Goal: Information Seeking & Learning: Learn about a topic

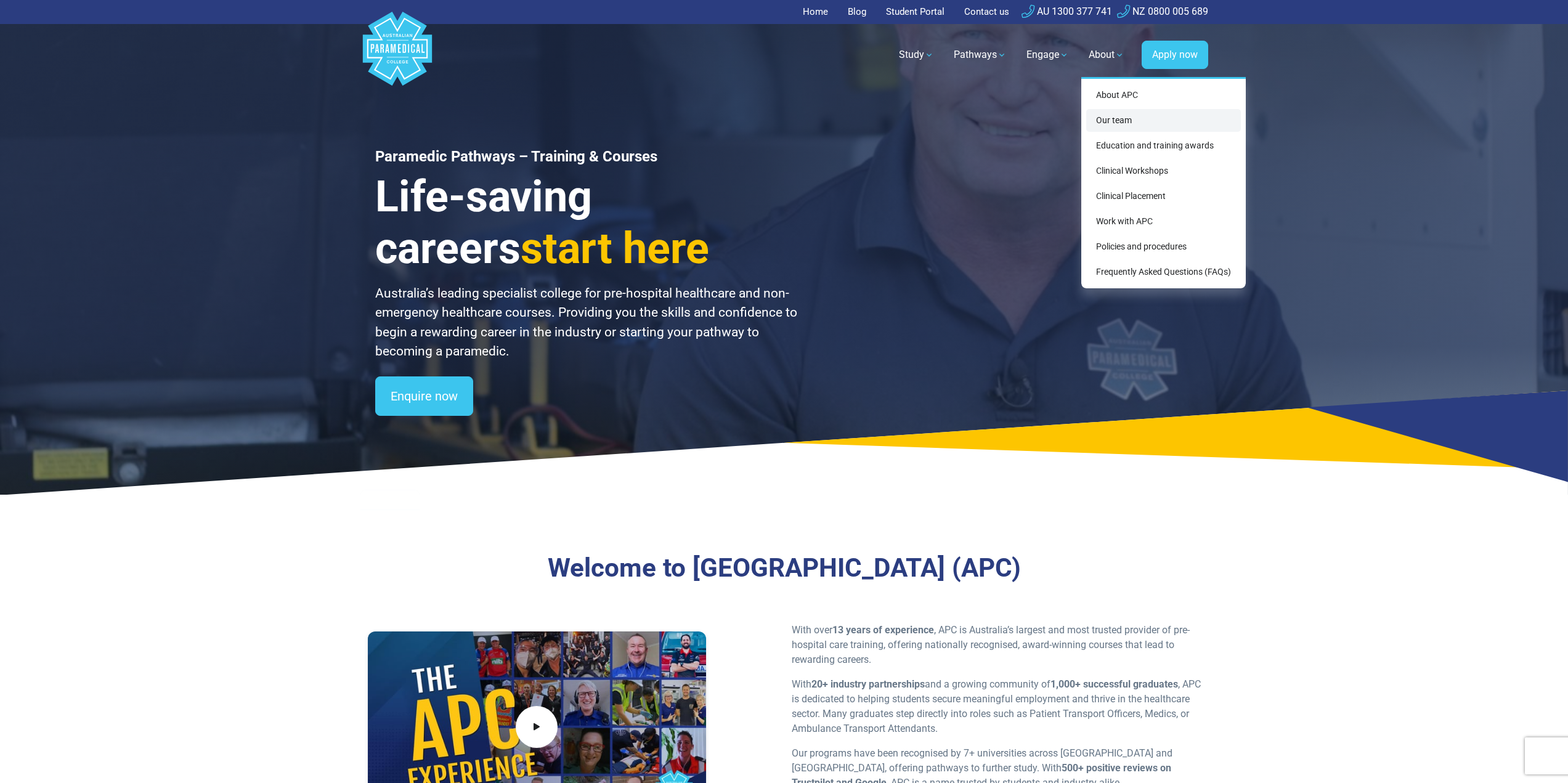
click at [1100, 121] on link "Our team" at bounding box center [1164, 121] width 154 height 23
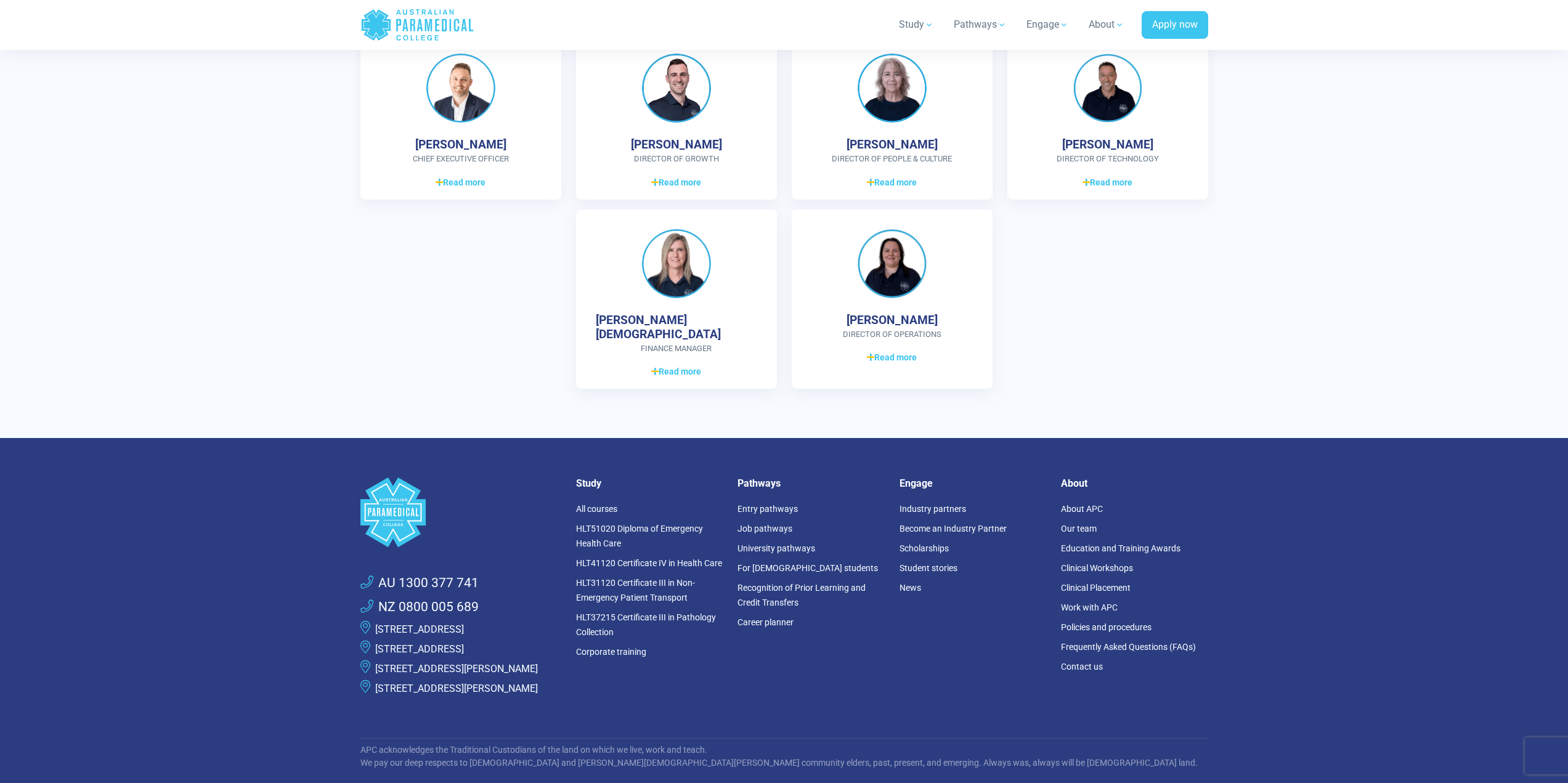
scroll to position [3180, 0]
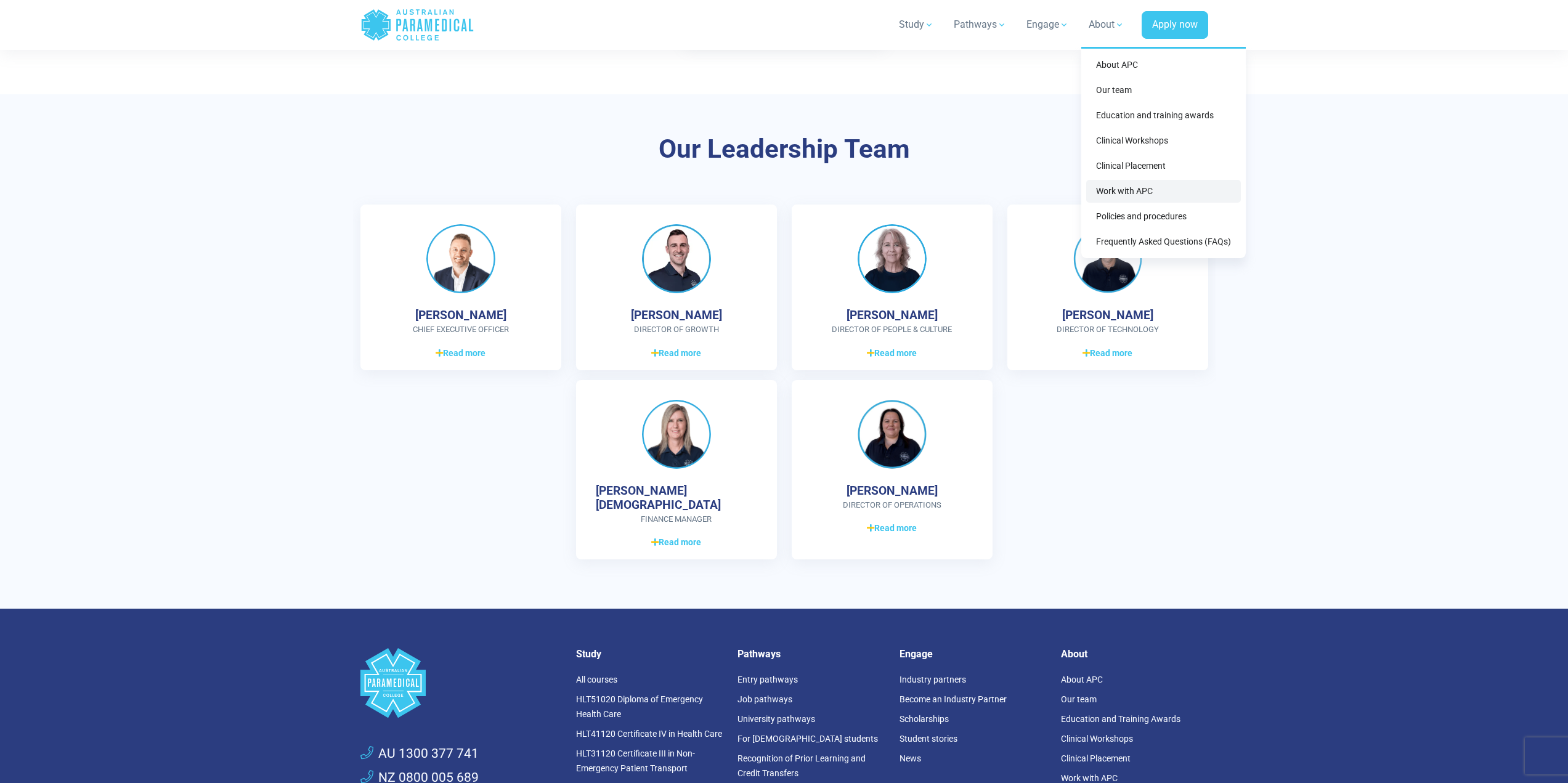
click at [1131, 191] on link "Work with APC" at bounding box center [1164, 192] width 154 height 23
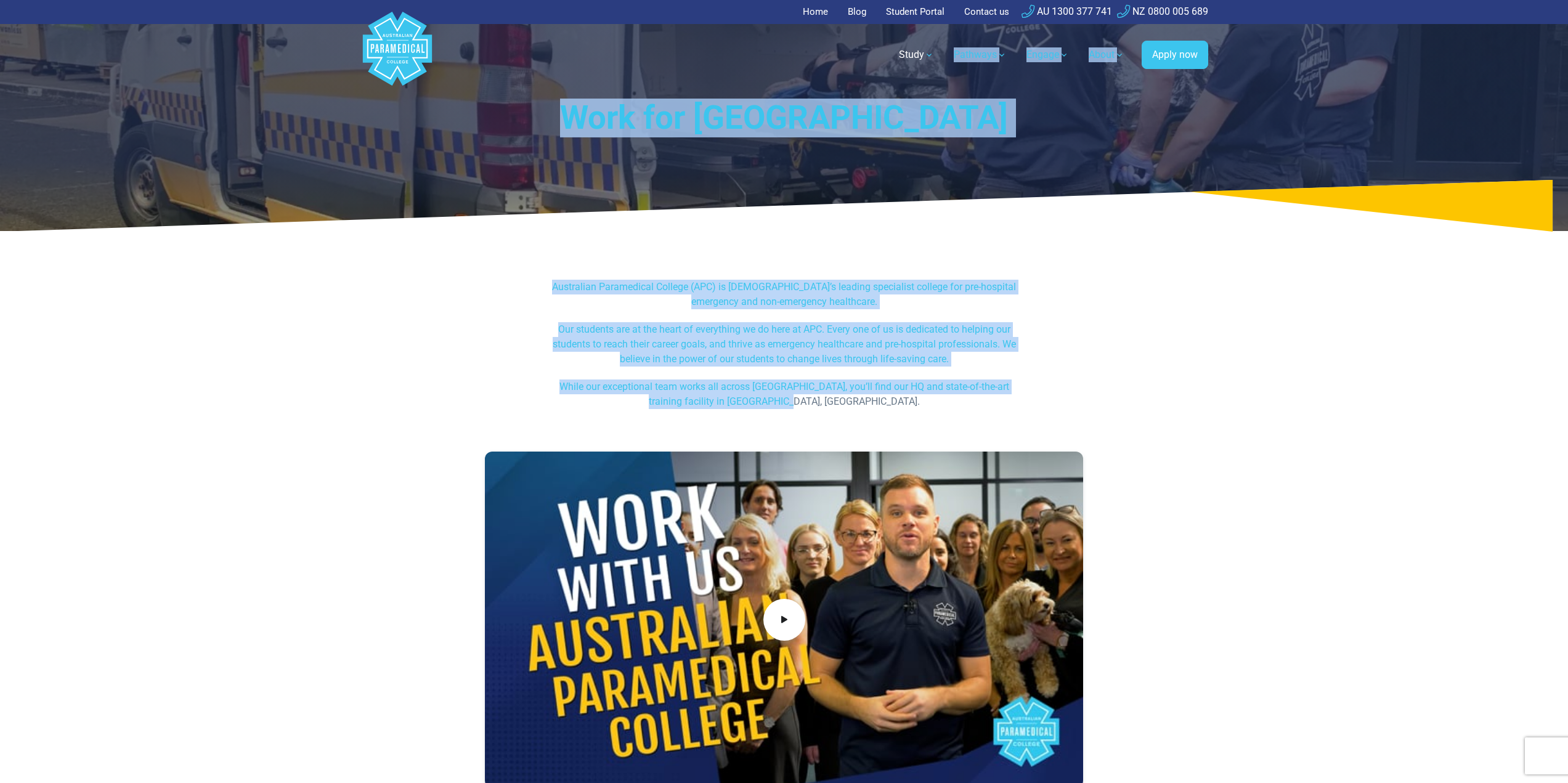
drag, startPoint x: 534, startPoint y: 72, endPoint x: 887, endPoint y: 426, distance: 499.9
click at [861, 395] on p "While our exceptional team works all across Australia, you’ll find our HQ and s…" at bounding box center [784, 394] width 475 height 29
drag, startPoint x: 873, startPoint y: 410, endPoint x: 420, endPoint y: 81, distance: 559.9
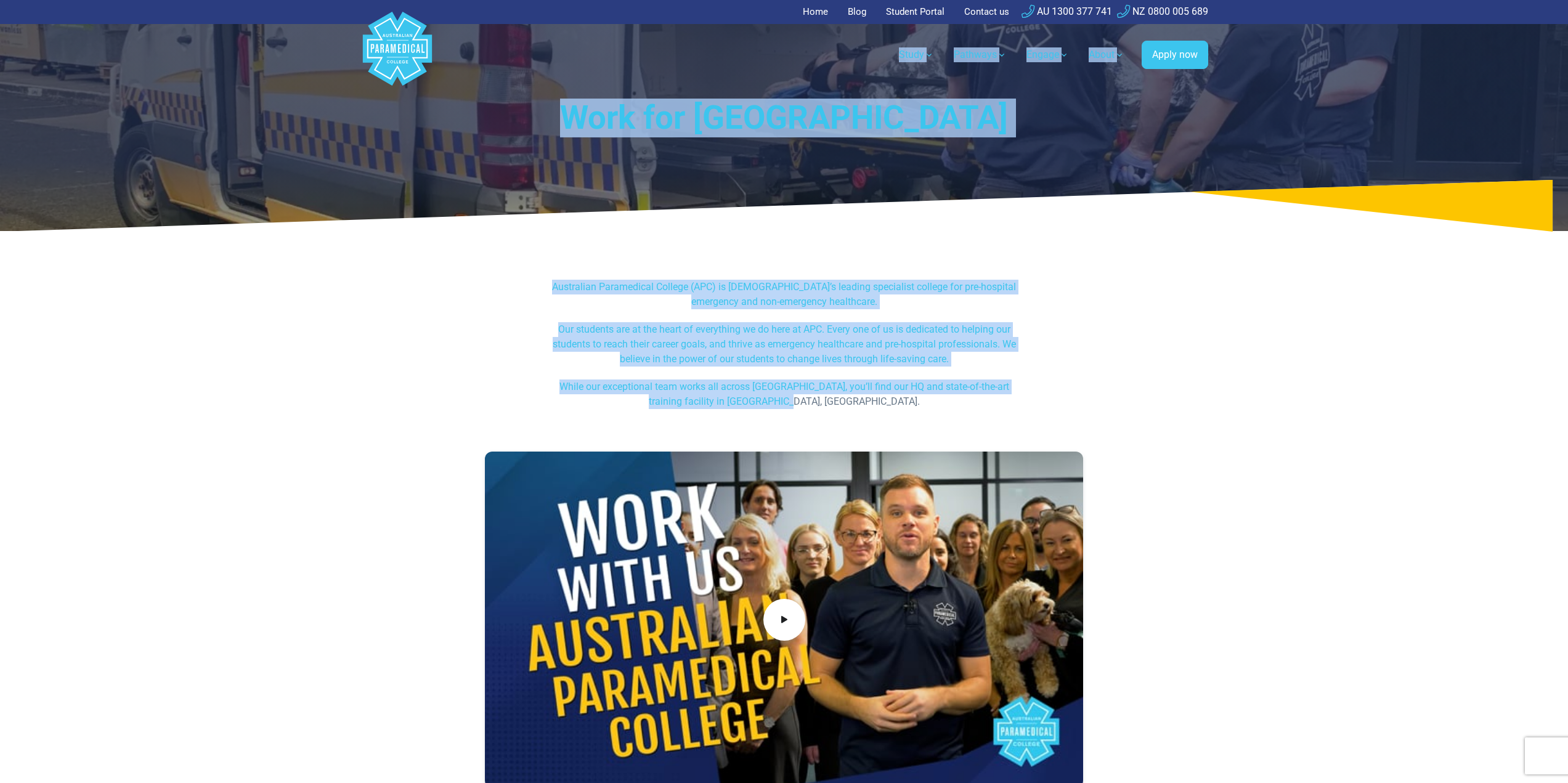
click at [489, 128] on h1 "Work for Australian Paramedical College" at bounding box center [784, 118] width 721 height 39
drag, startPoint x: 473, startPoint y: 106, endPoint x: 995, endPoint y: 424, distance: 611.2
click at [991, 354] on p "Our students are at the heart of everything we do here at APC. Every one of us …" at bounding box center [784, 344] width 475 height 44
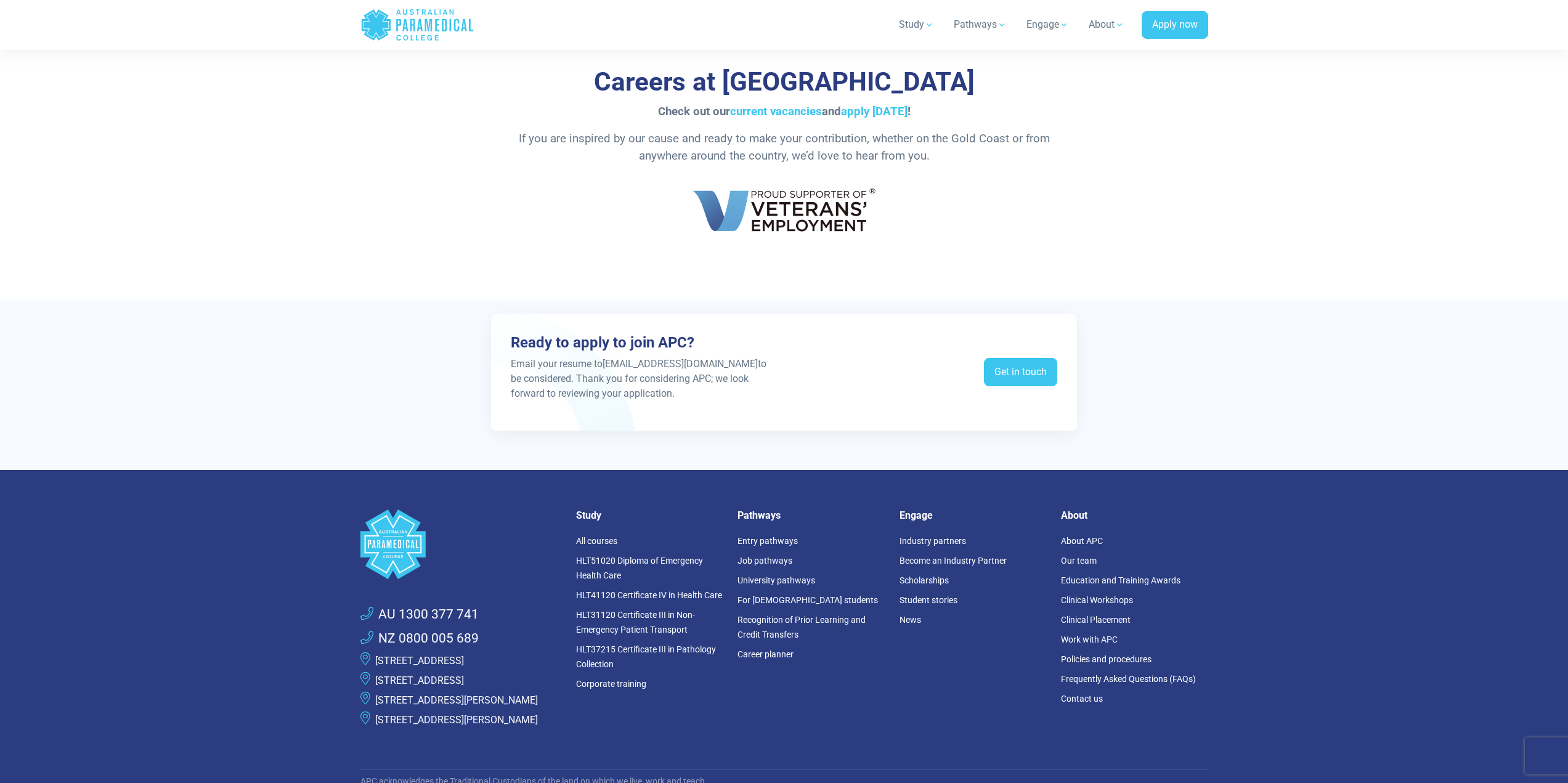
scroll to position [2176, 0]
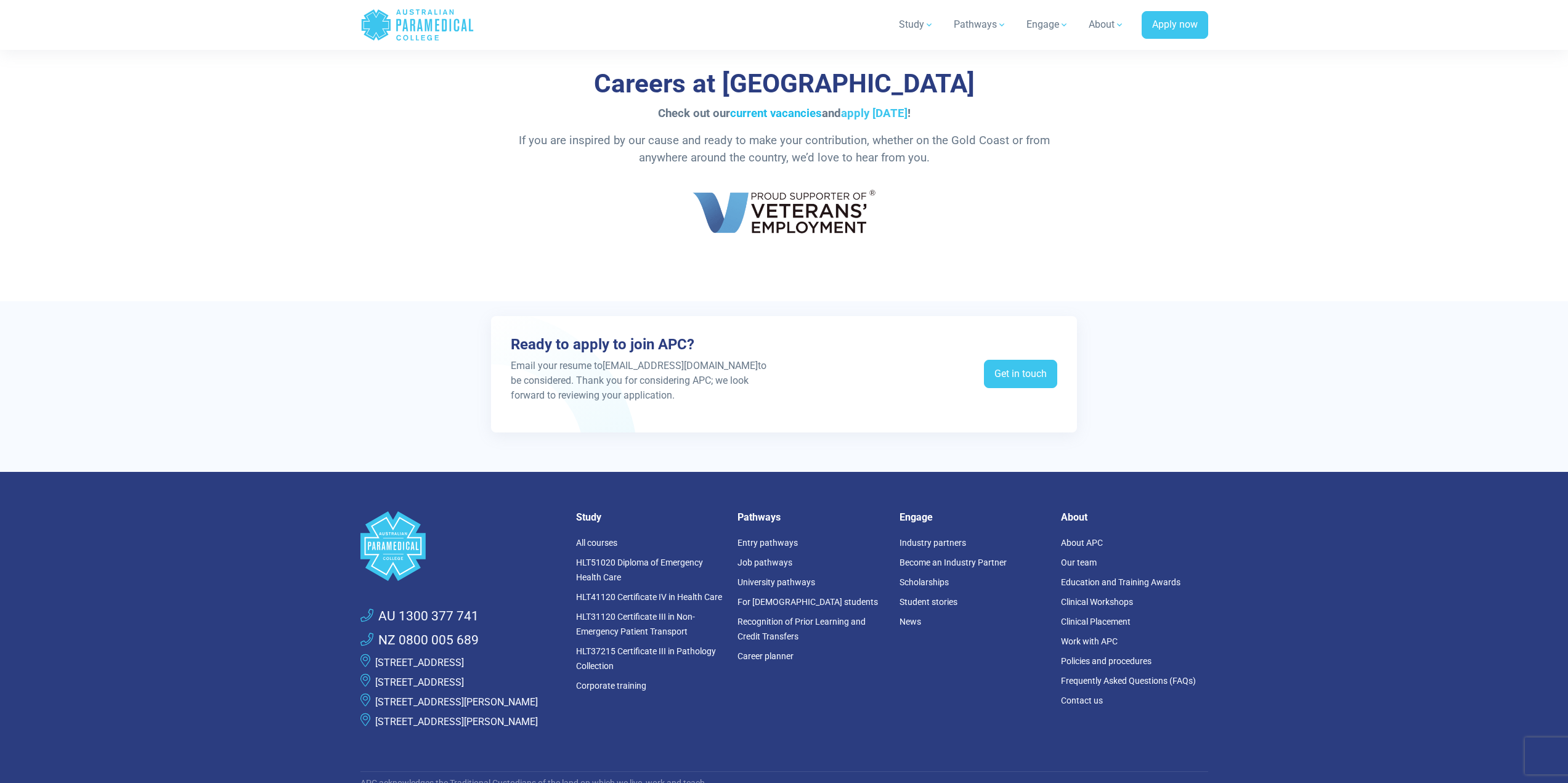
click at [810, 112] on link "current vacancies" at bounding box center [775, 113] width 91 height 13
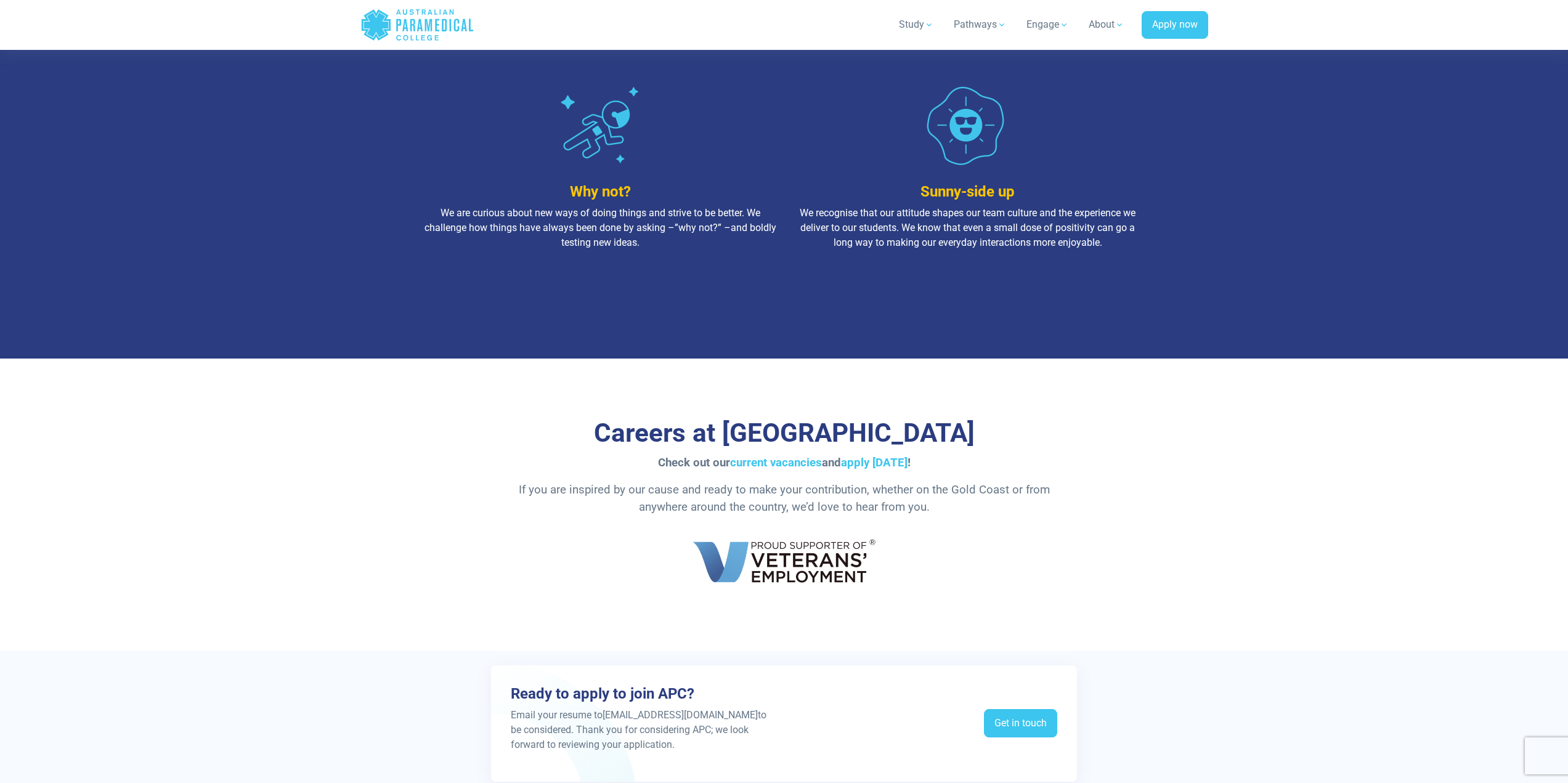
scroll to position [2032, 0]
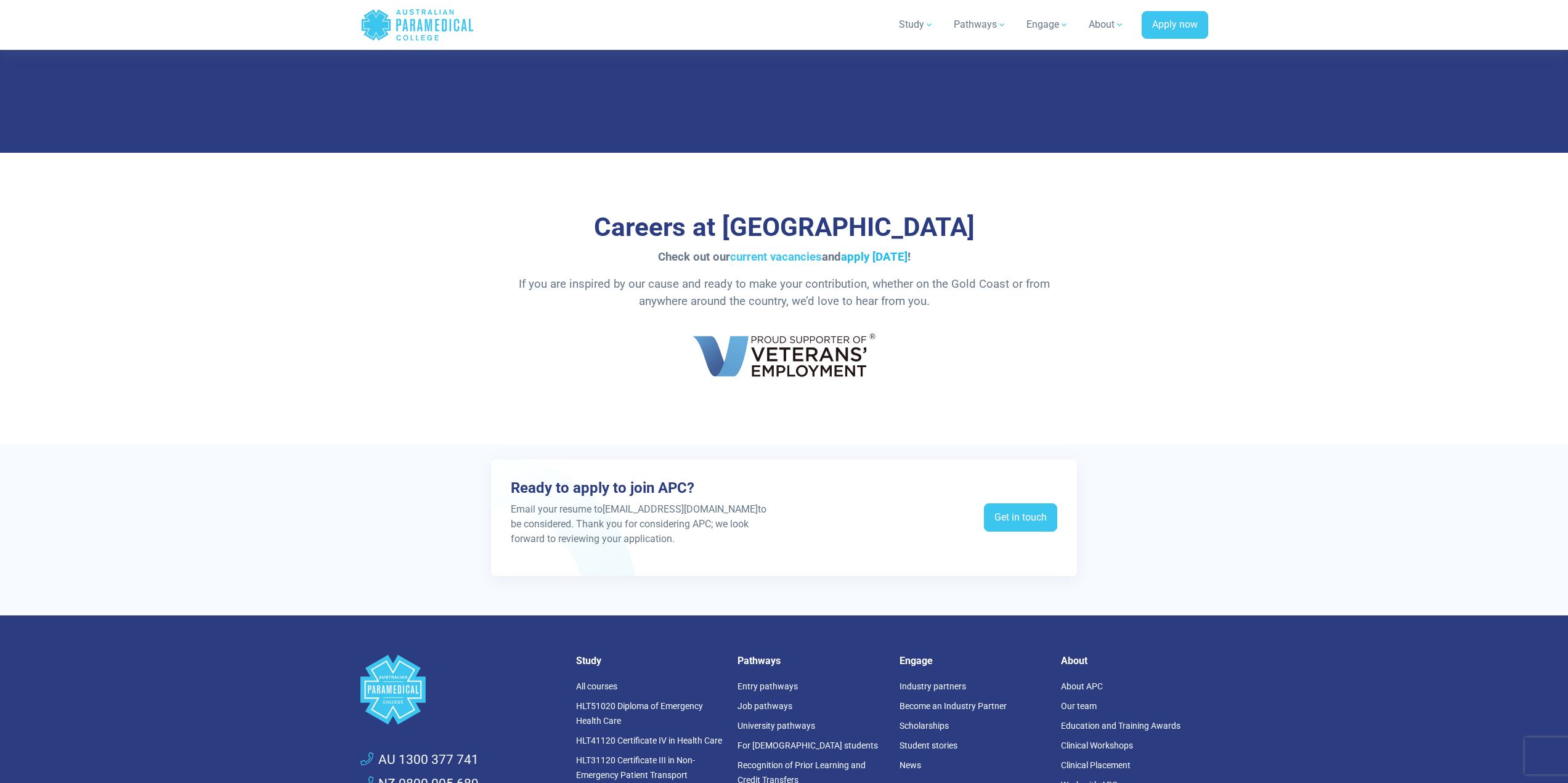
click at [879, 254] on link "apply today" at bounding box center [874, 256] width 67 height 13
click at [396, 268] on div "Careers at Australian Paramedical College Check out our current vacancies and a…" at bounding box center [784, 298] width 862 height 292
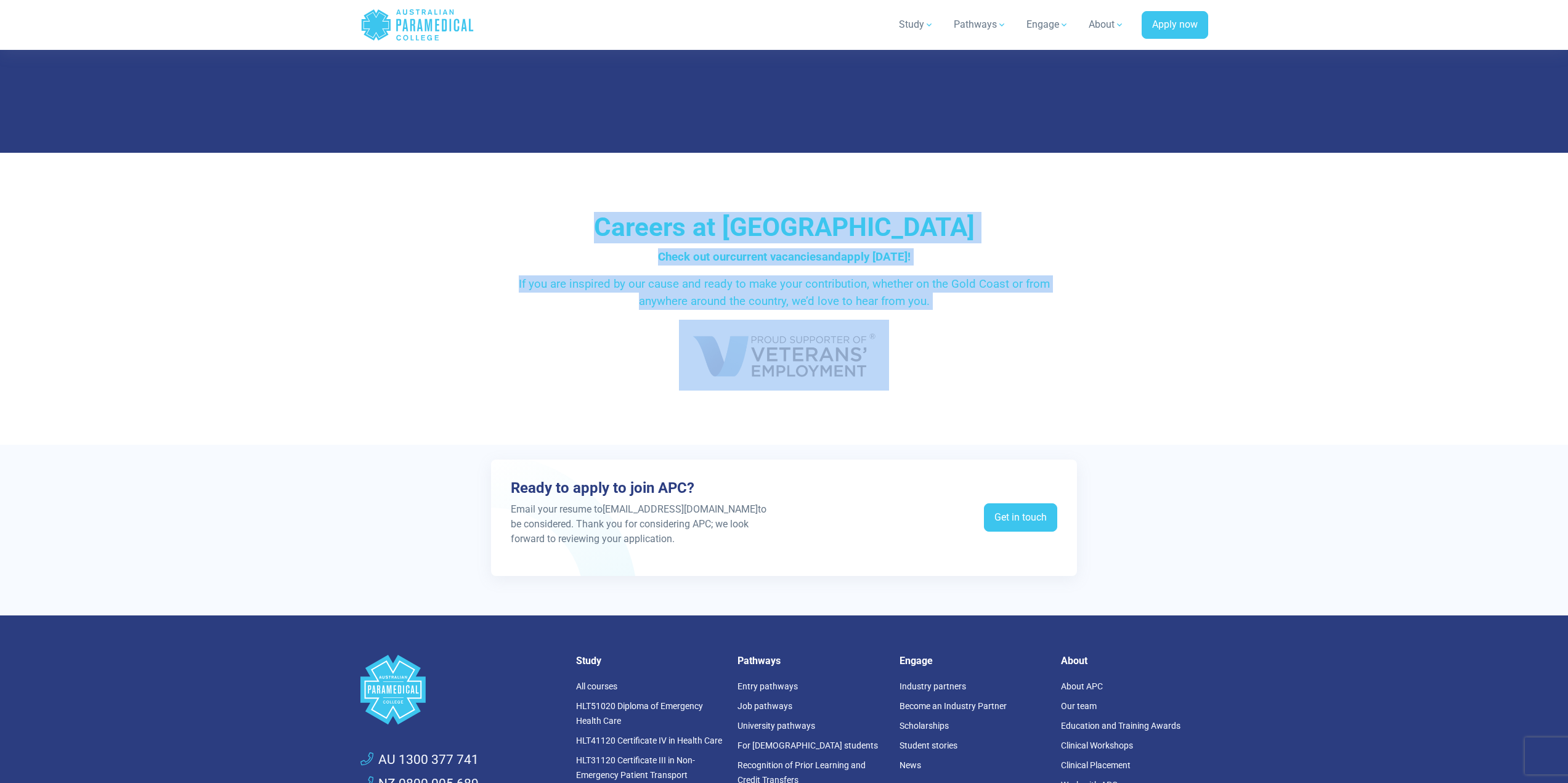
drag, startPoint x: 947, startPoint y: 345, endPoint x: 1273, endPoint y: 420, distance: 334.5
click at [1213, 441] on div "Careers at Australian Paramedical College Check out our current vacancies and a…" at bounding box center [784, 298] width 862 height 292
click at [1298, 410] on section "Careers at Australian Paramedical College Check out our current vacancies and a…" at bounding box center [784, 298] width 1568 height 292
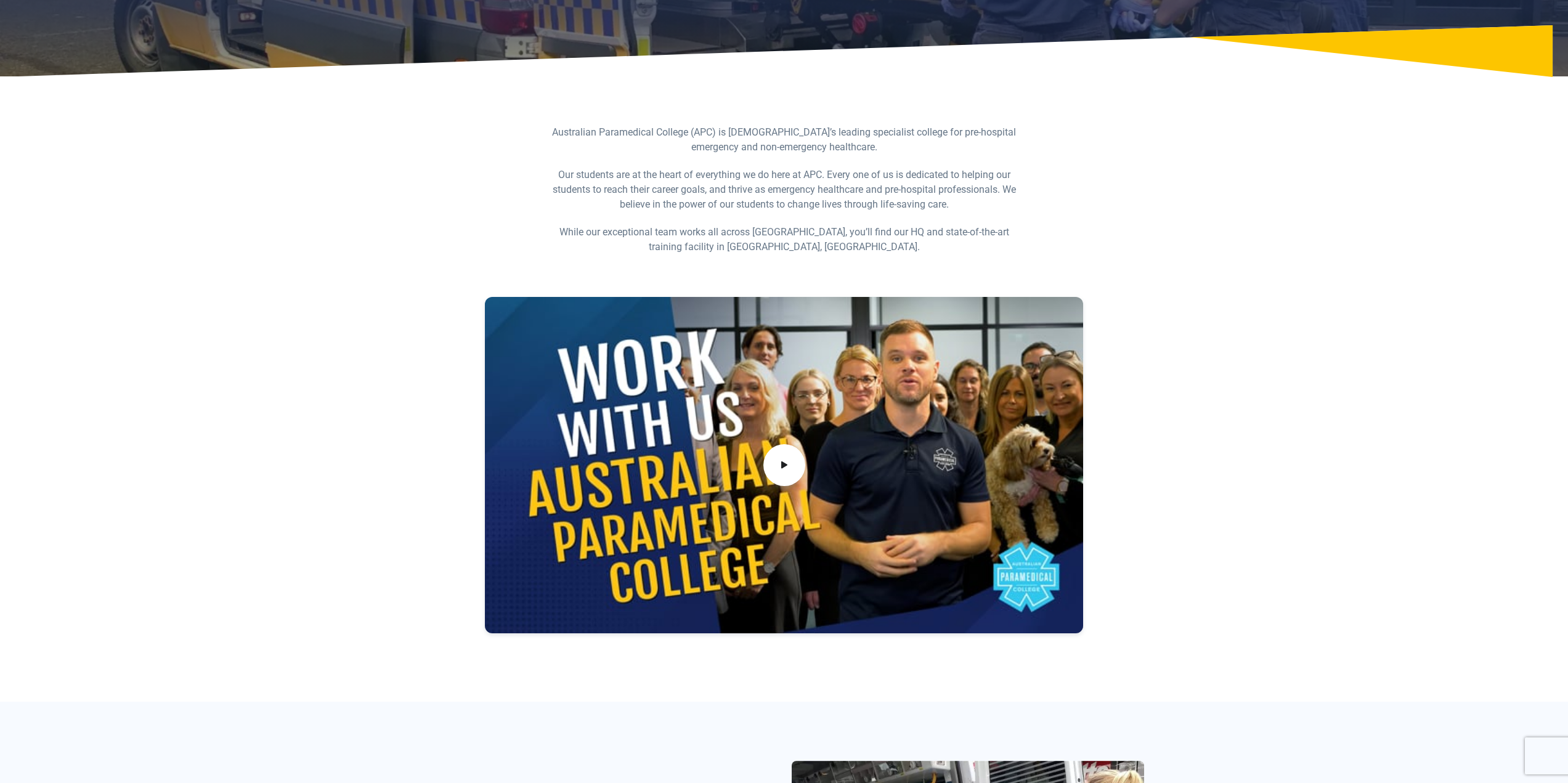
scroll to position [0, 0]
